Goal: Task Accomplishment & Management: Manage account settings

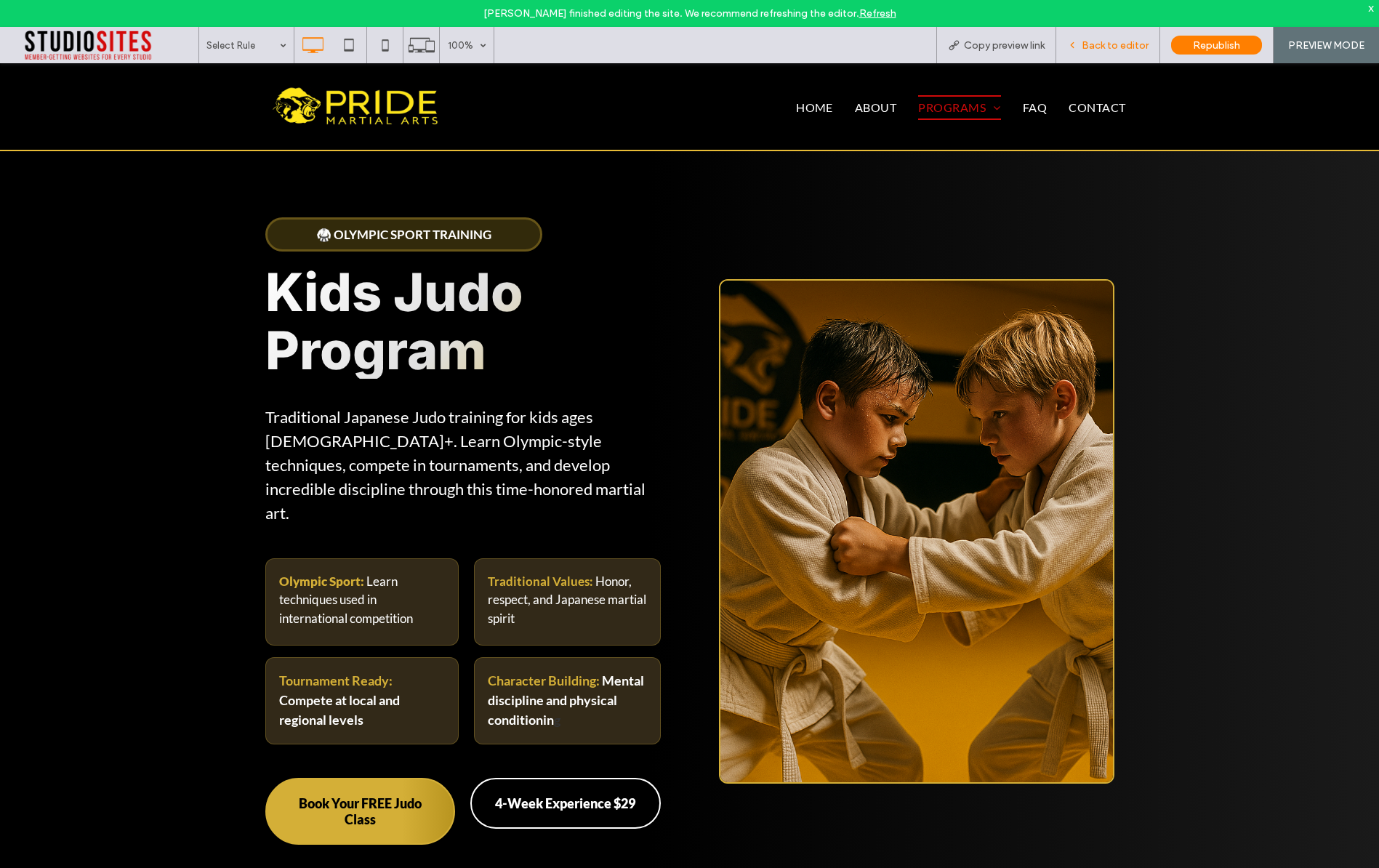
click at [1122, 45] on span "Back to editor" at bounding box center [1115, 45] width 67 height 12
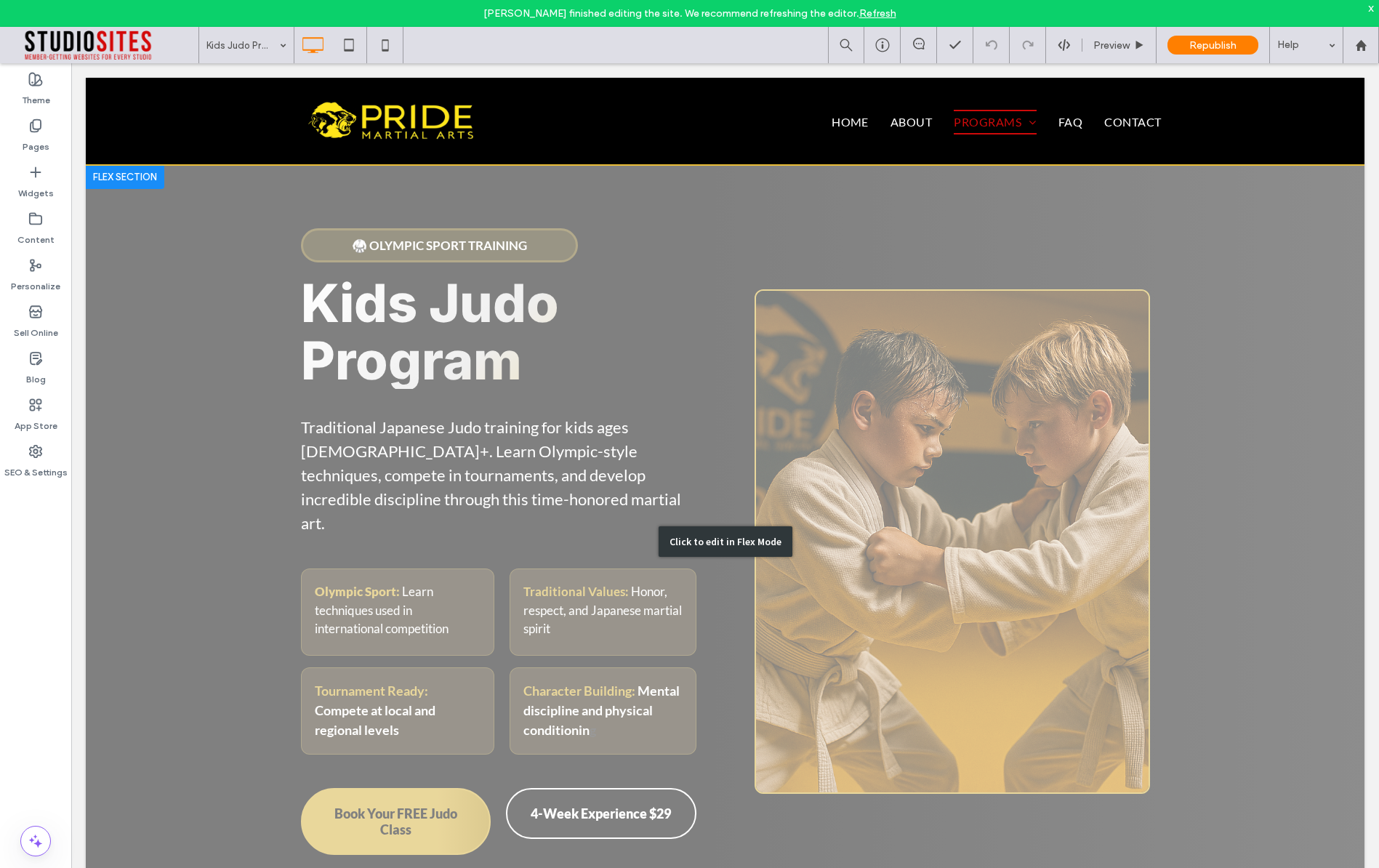
scroll to position [36, 0]
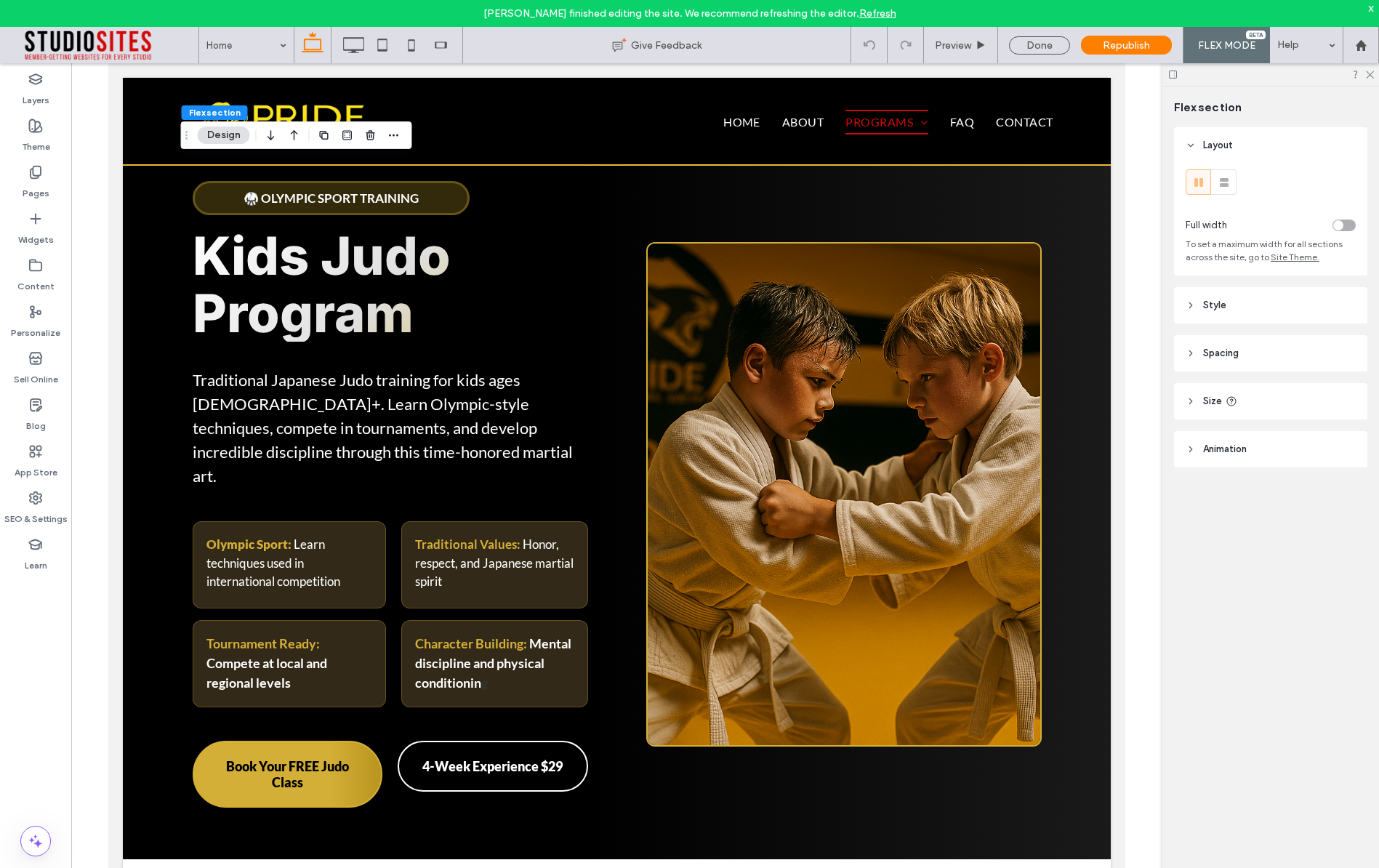
click at [1249, 343] on header "Spacing" at bounding box center [1270, 353] width 194 height 37
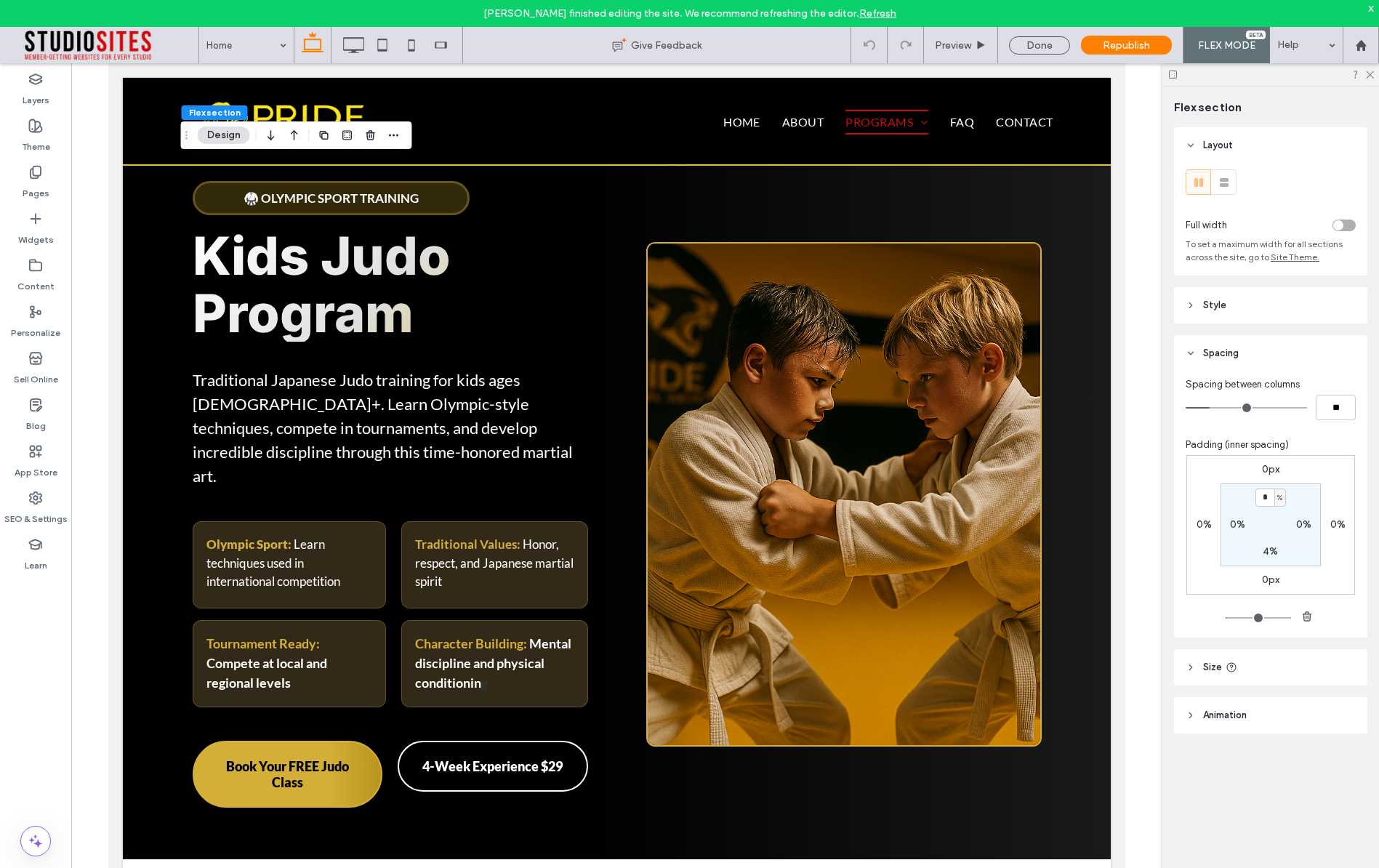
click at [1271, 552] on label "4%" at bounding box center [1270, 551] width 15 height 12
type input "*"
click at [1107, 50] on span "Republish" at bounding box center [1126, 45] width 47 height 12
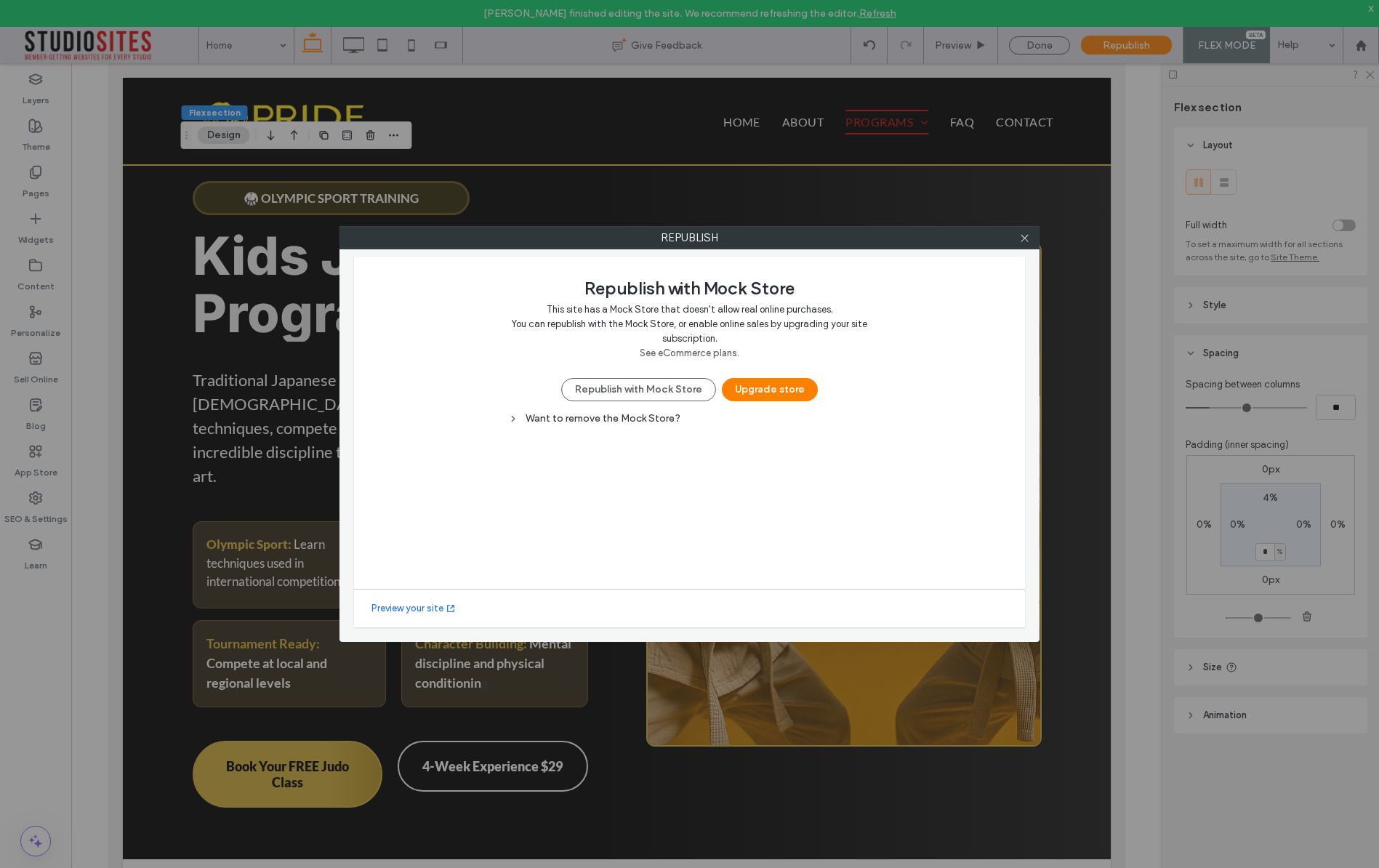
click at [1029, 236] on div at bounding box center [1024, 238] width 22 height 22
click at [1027, 238] on icon at bounding box center [1024, 238] width 11 height 11
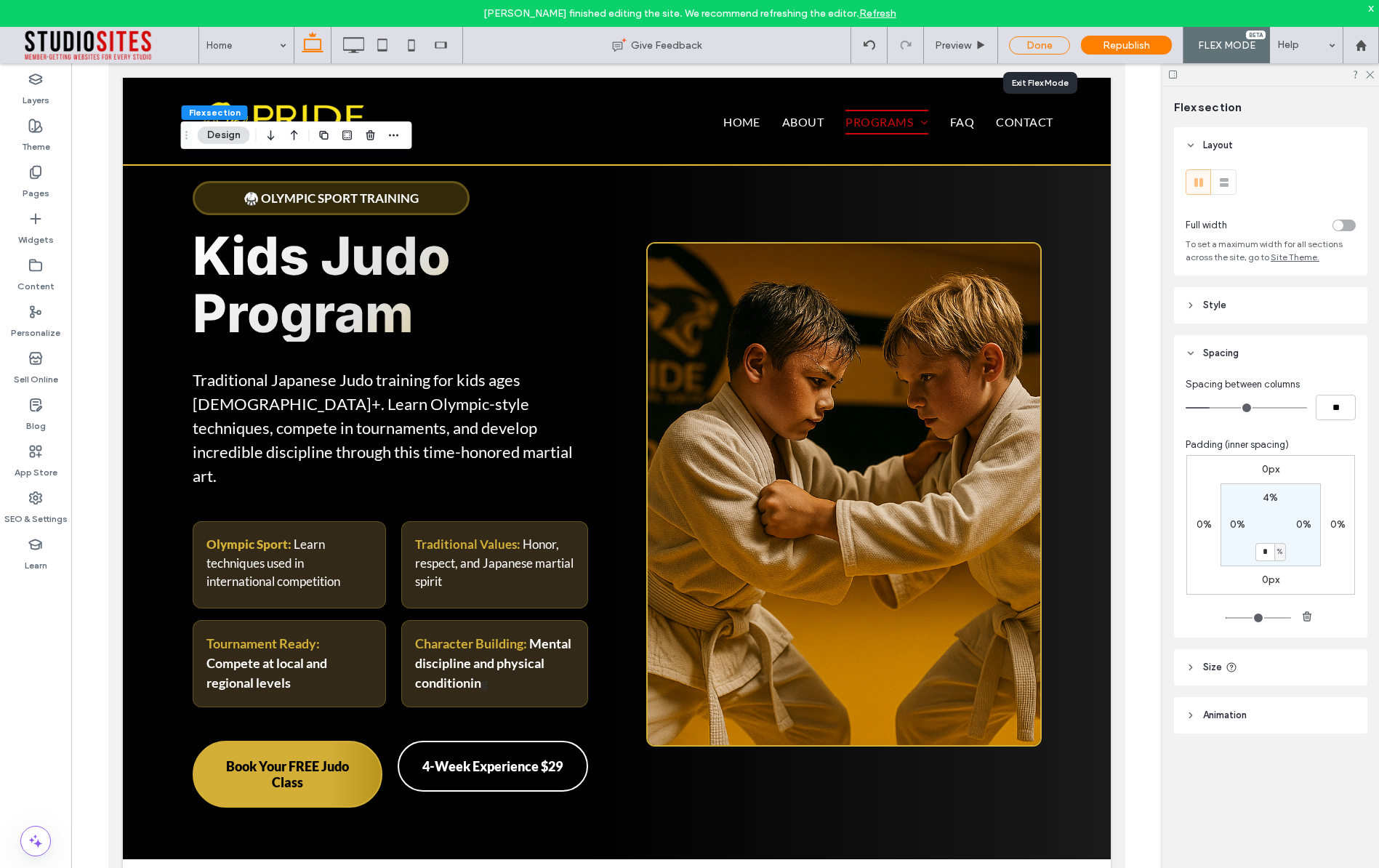
click at [1023, 37] on div "Done" at bounding box center [1040, 46] width 61 height 18
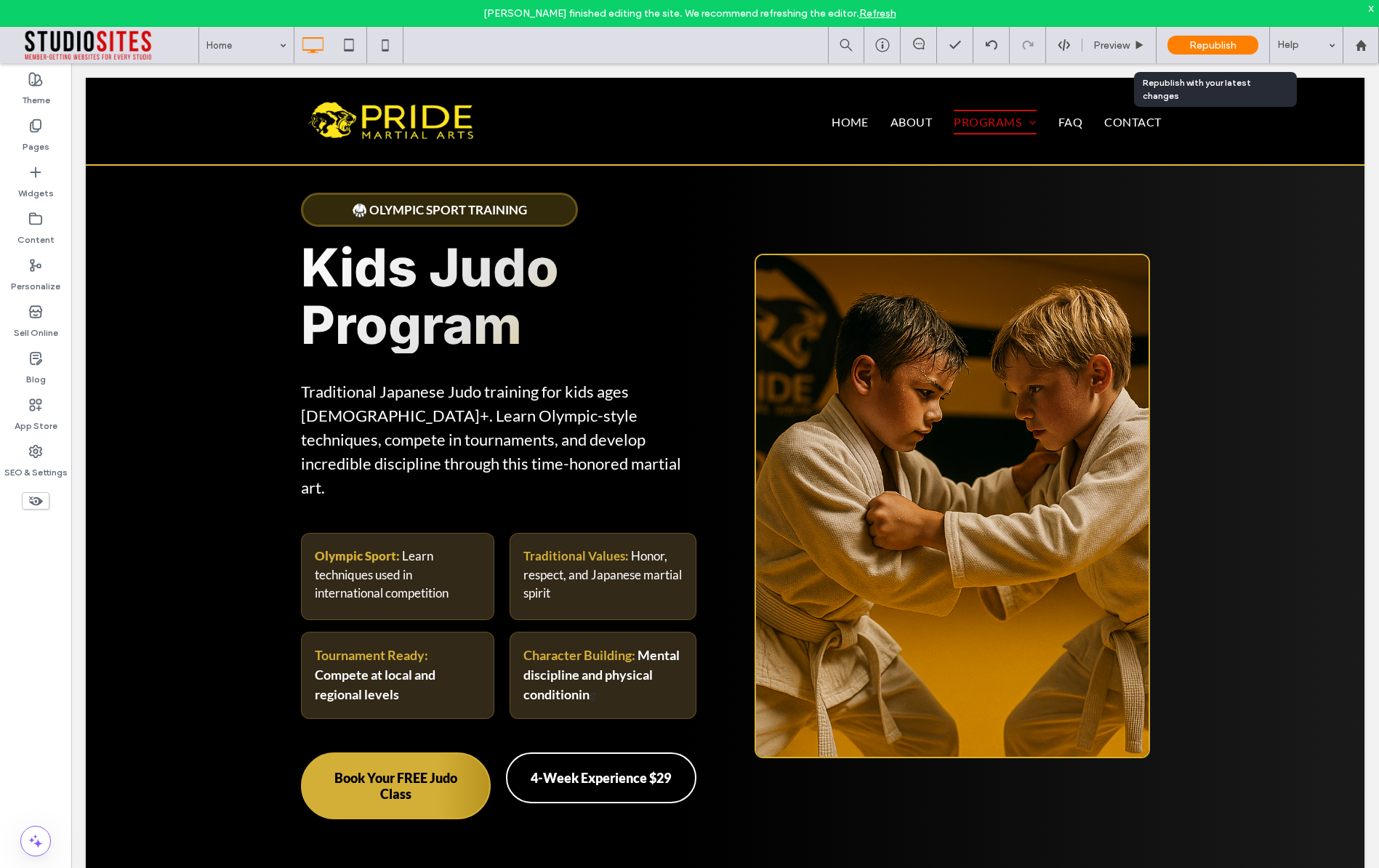
click at [1222, 45] on span "Republish" at bounding box center [1213, 45] width 47 height 12
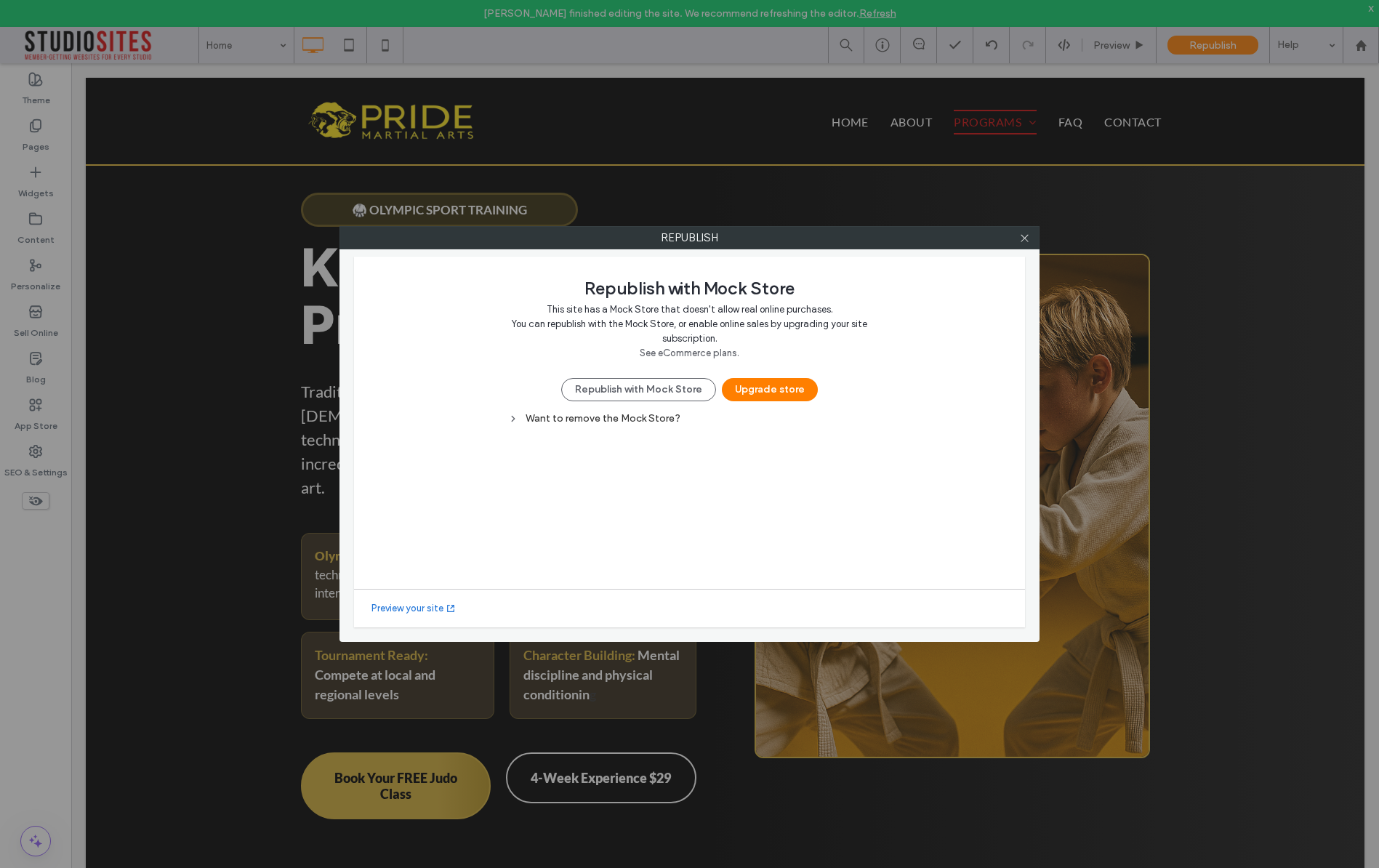
click at [655, 414] on div "Want to remove the Mock Store?" at bounding box center [690, 418] width 364 height 12
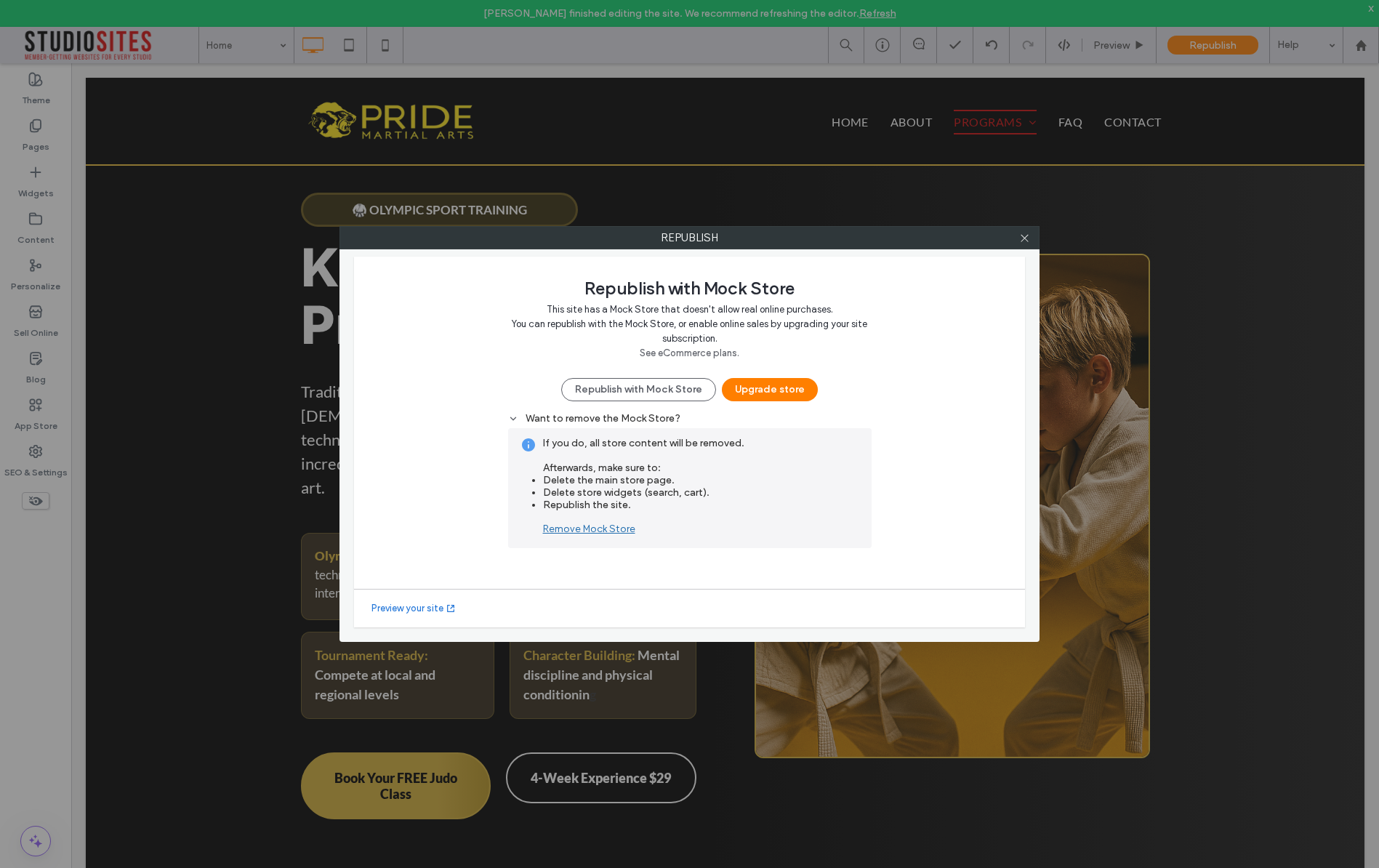
click at [614, 527] on div "Remove Mock Store" at bounding box center [702, 528] width 317 height 12
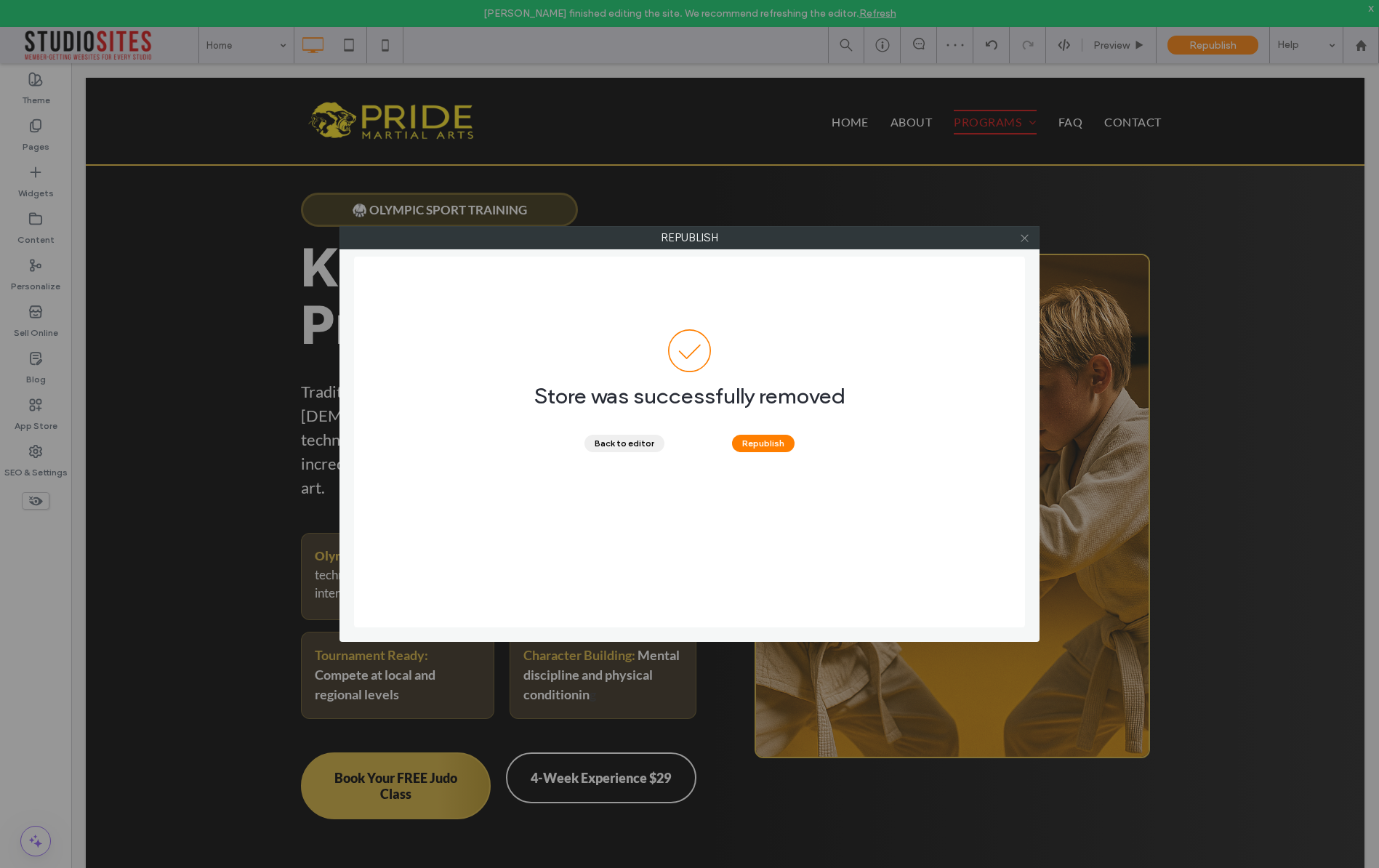
click at [1023, 242] on icon at bounding box center [1024, 238] width 11 height 11
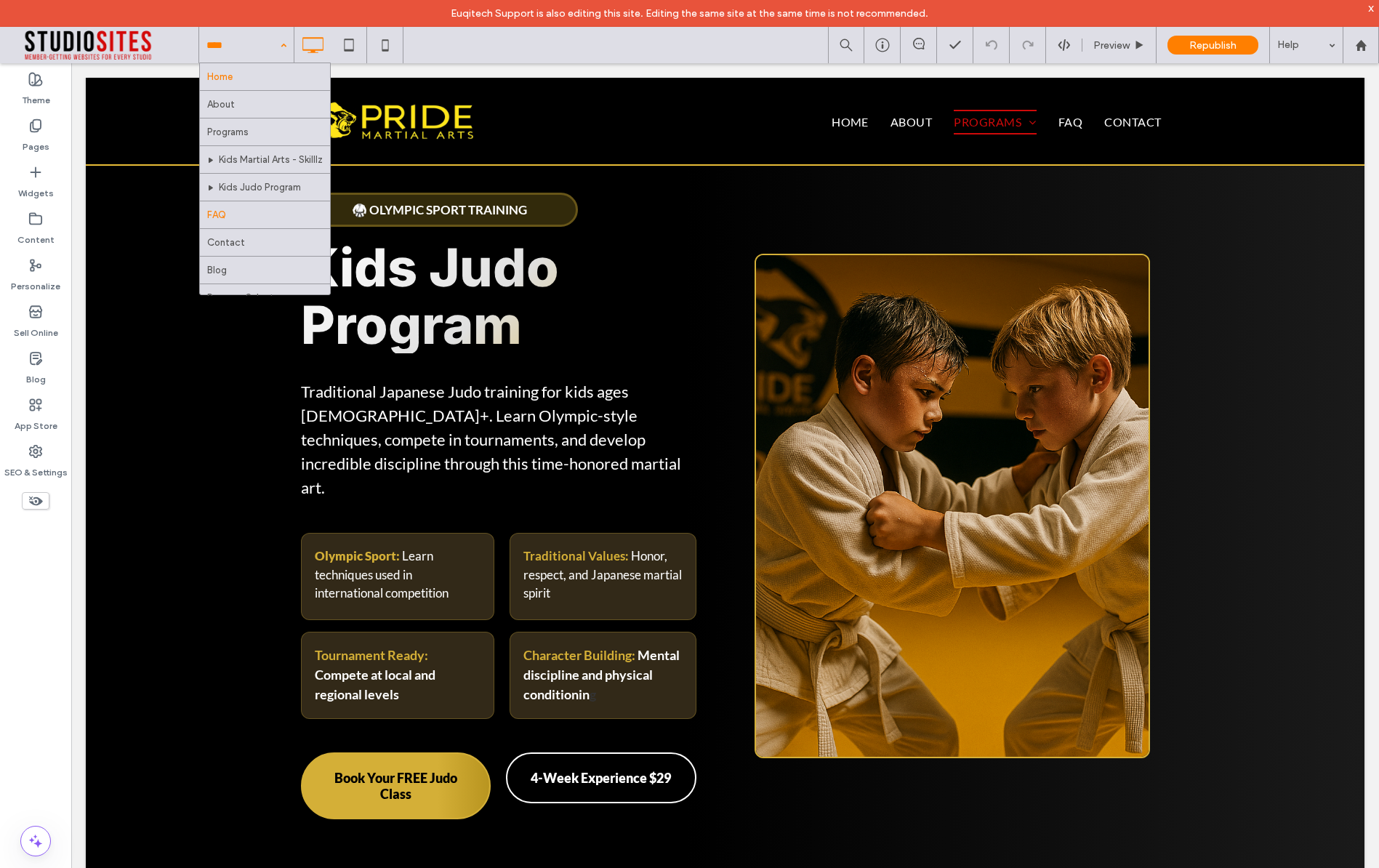
scroll to position [15, 0]
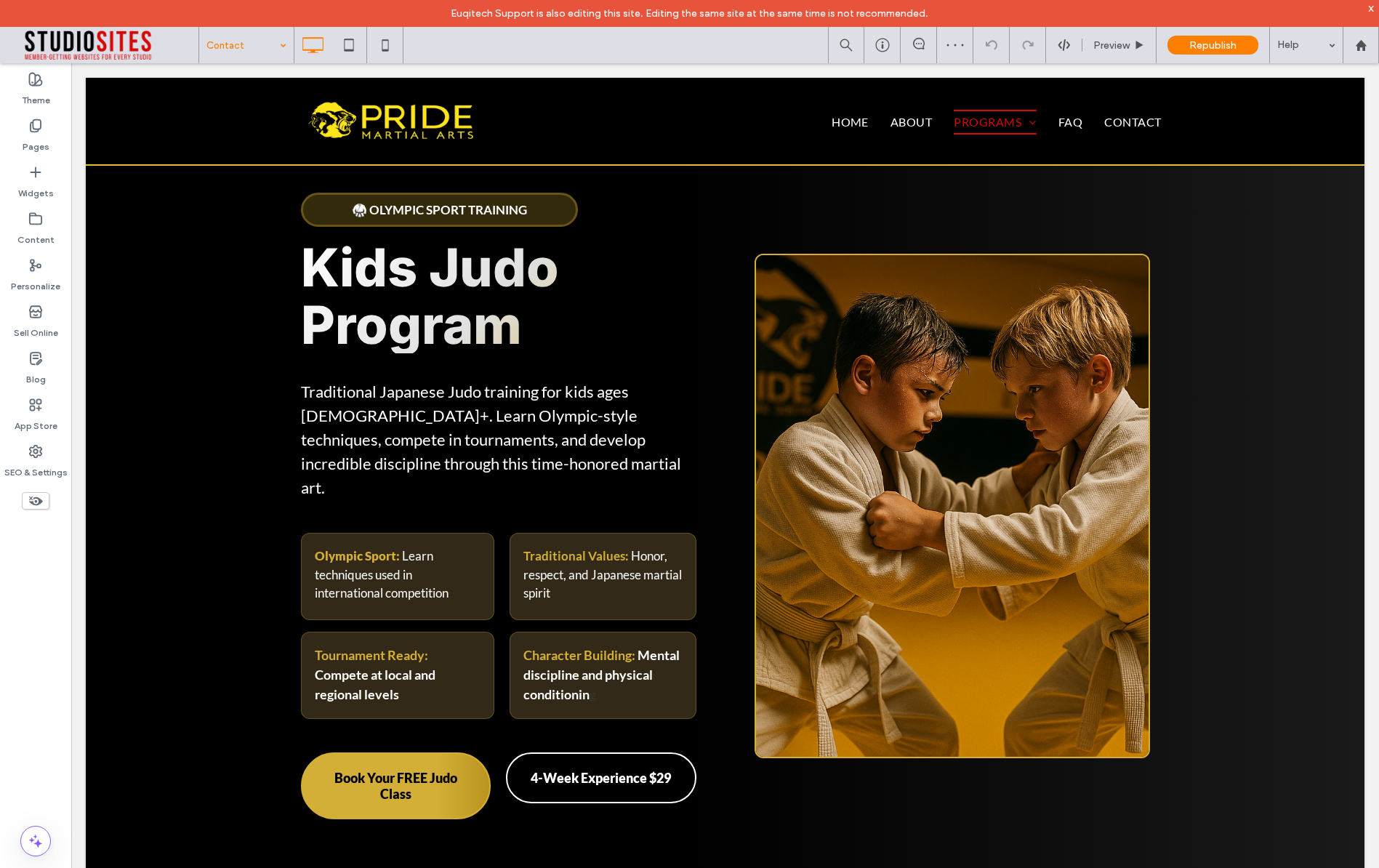
click at [247, 39] on input at bounding box center [243, 45] width 73 height 37
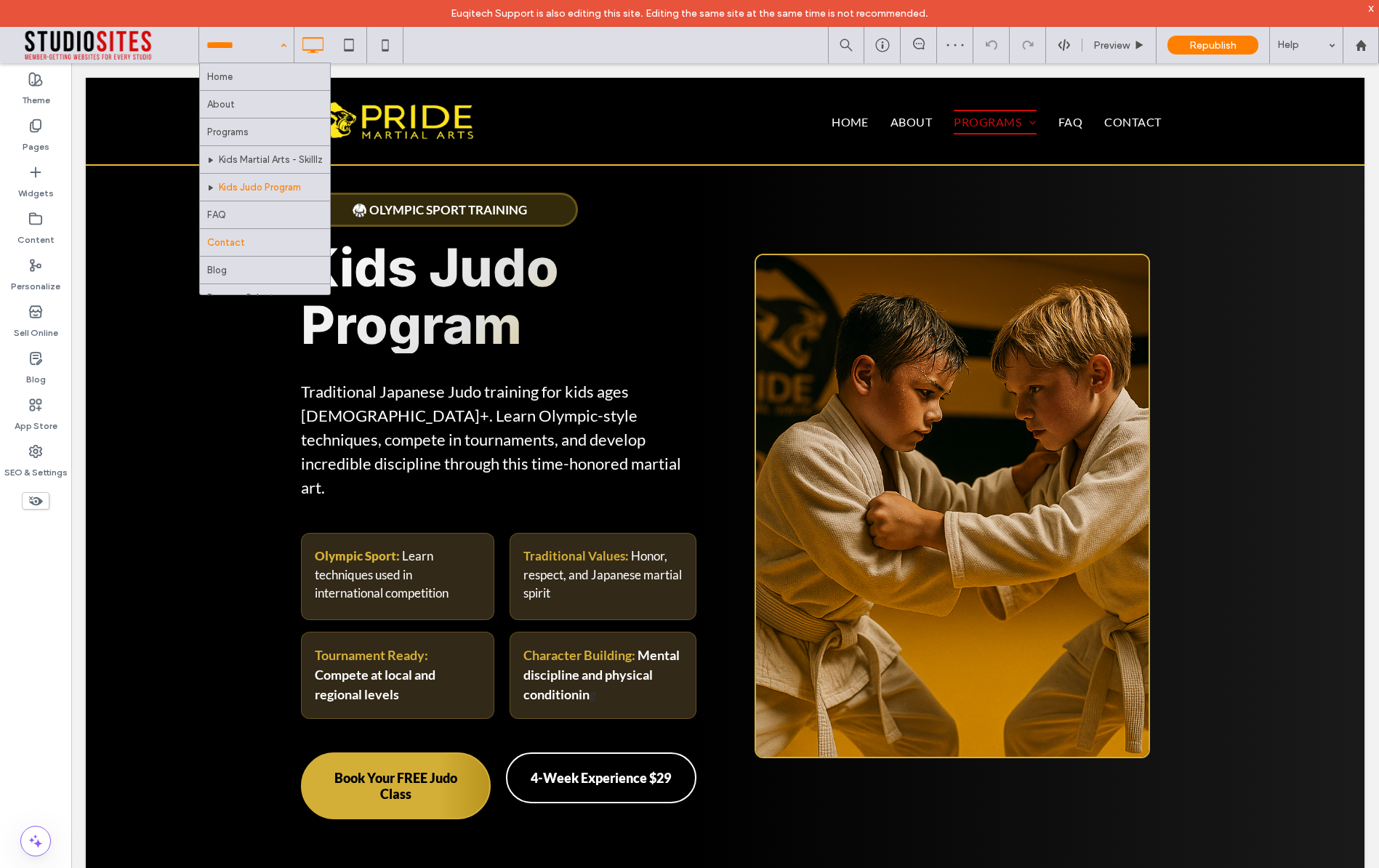
scroll to position [15, 0]
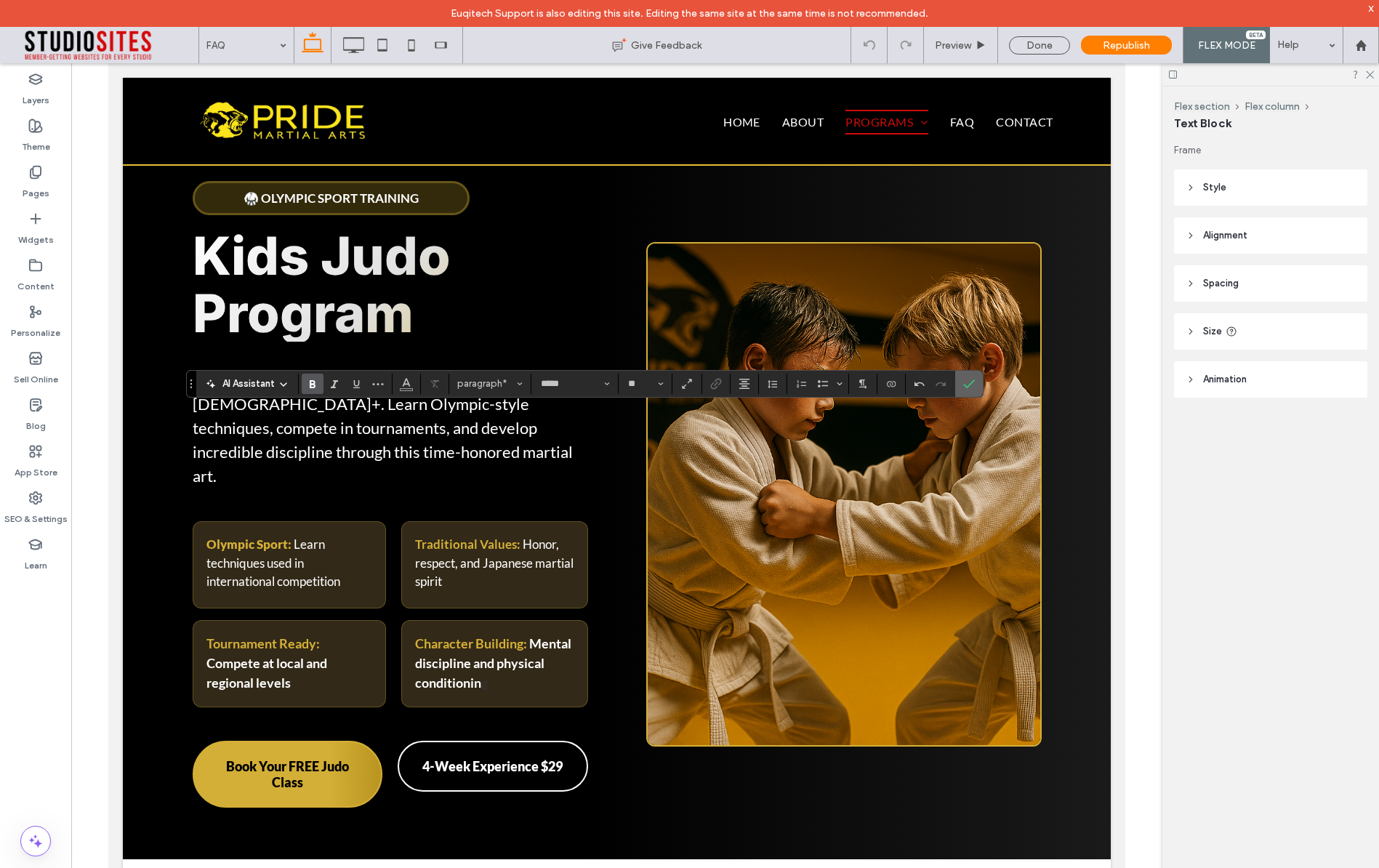
click at [970, 384] on icon "Confirm" at bounding box center [969, 384] width 12 height 12
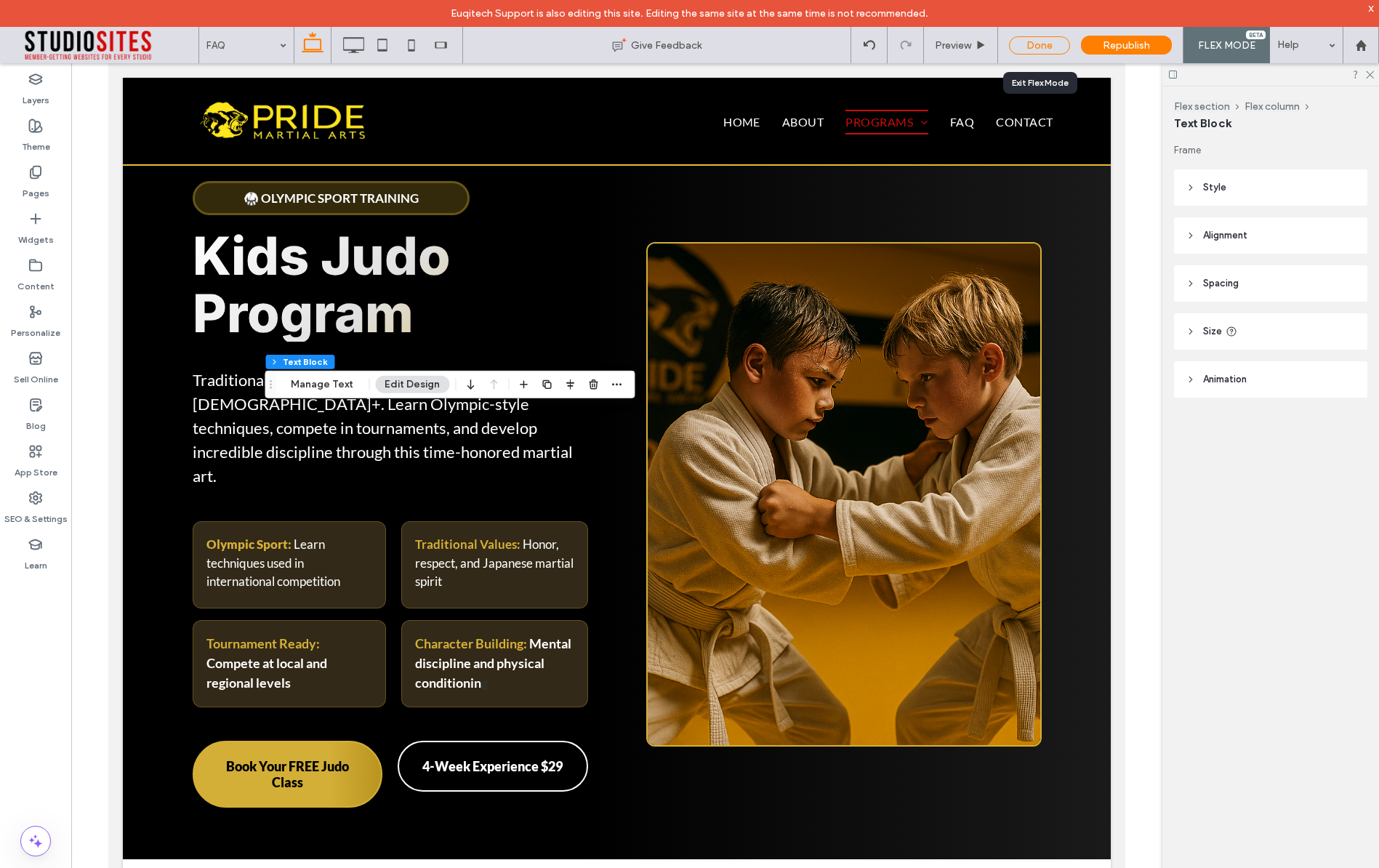
click at [1028, 45] on div "Done" at bounding box center [1040, 46] width 61 height 18
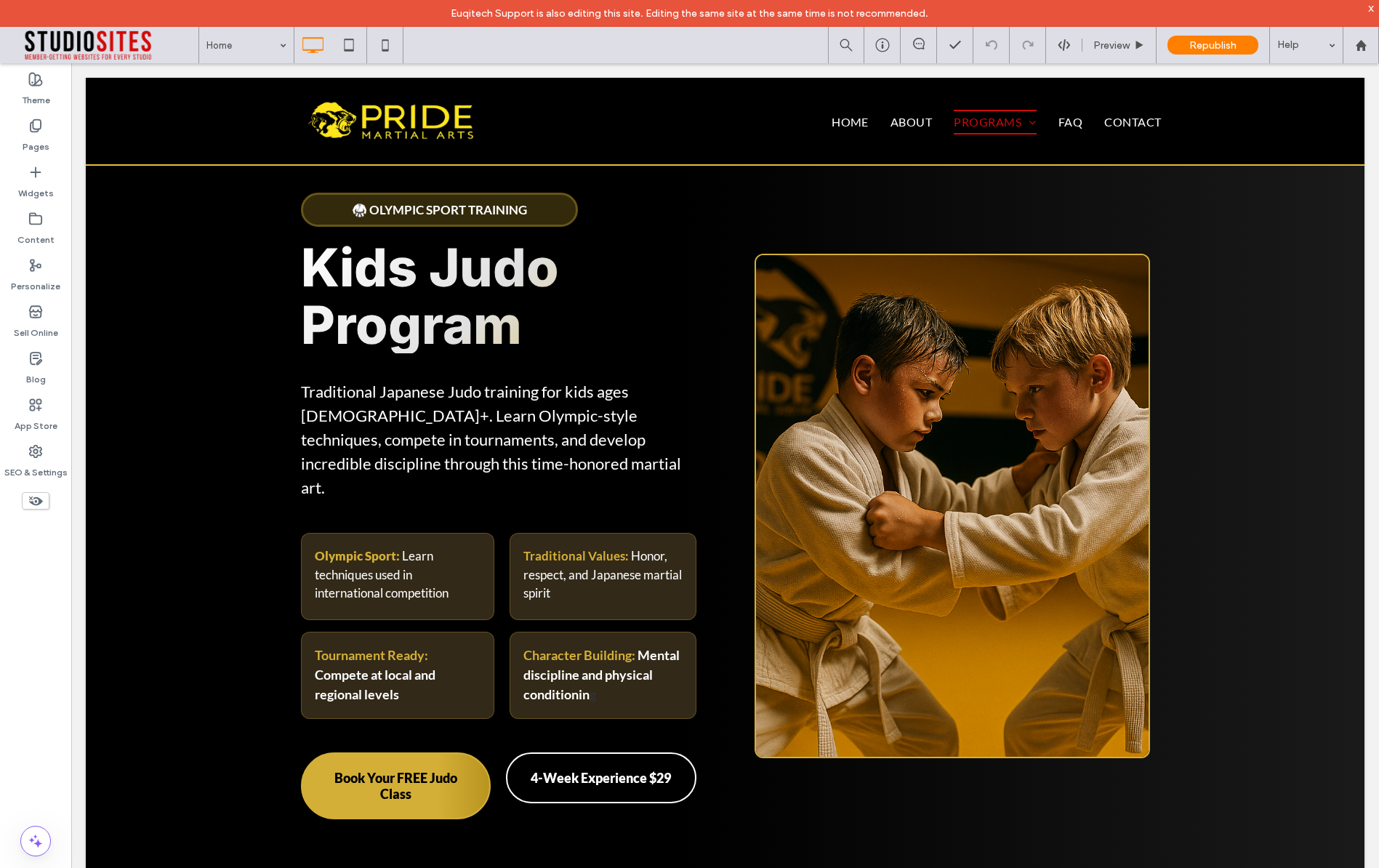
click at [730, 51] on div "Home Preview Republish Help" at bounding box center [788, 45] width 1180 height 37
